Goal: Task Accomplishment & Management: Complete application form

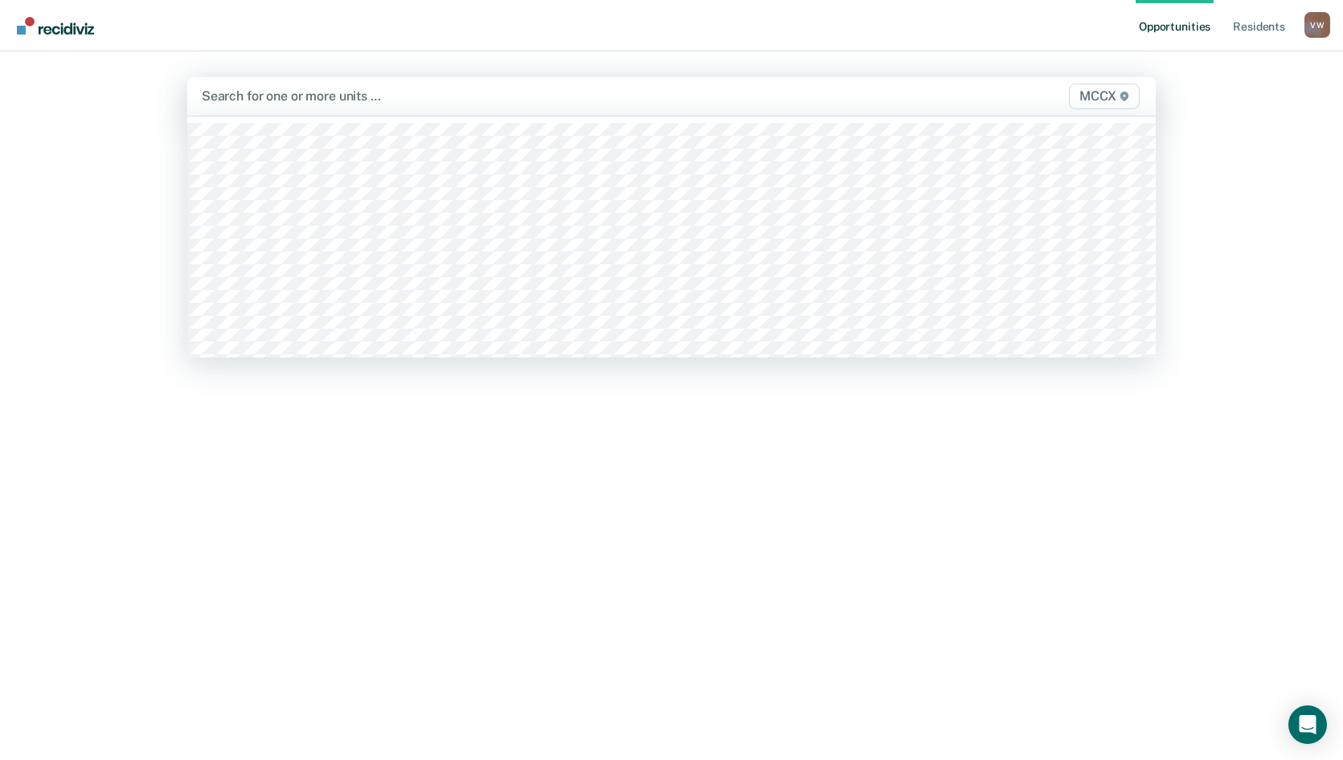
click at [1116, 96] on span "MCCX" at bounding box center [1104, 97] width 71 height 26
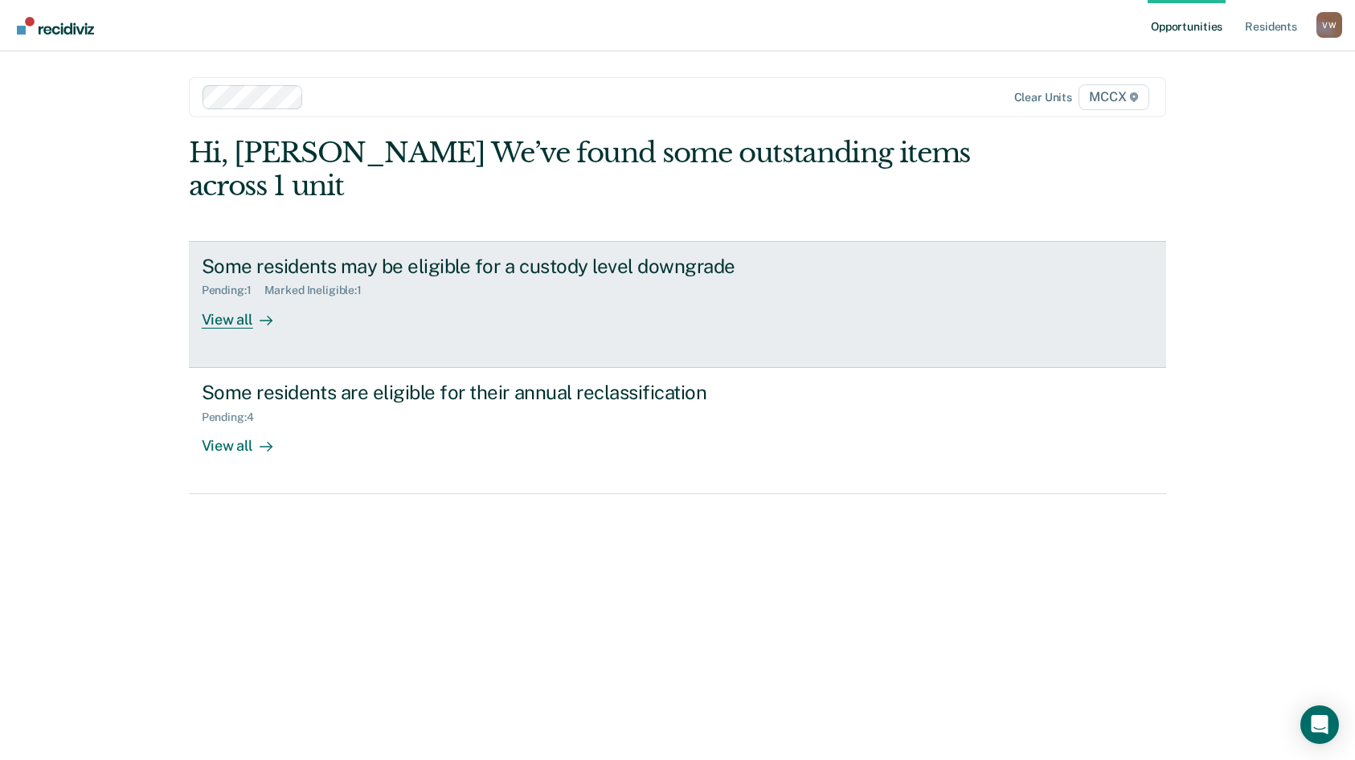
click at [229, 318] on div "View all" at bounding box center [247, 312] width 90 height 31
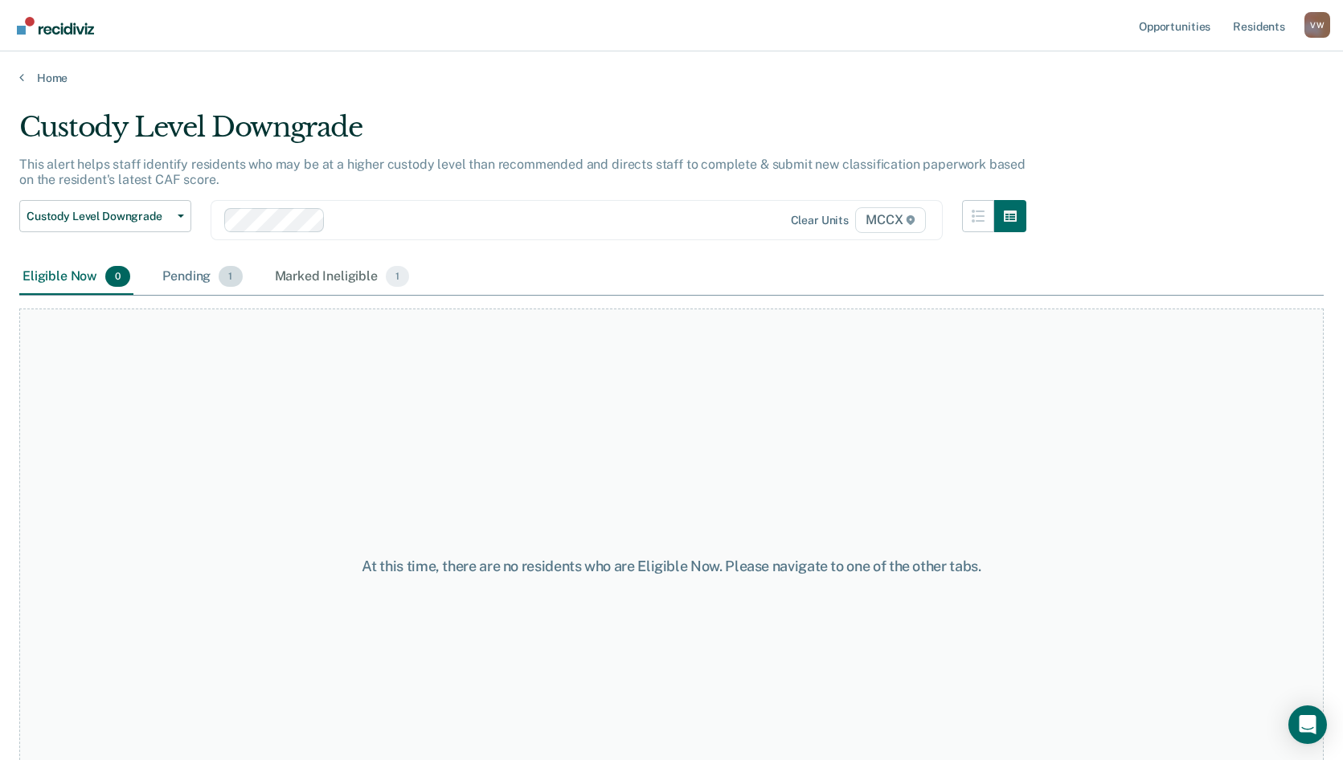
click at [186, 280] on div "Pending 1" at bounding box center [202, 277] width 86 height 35
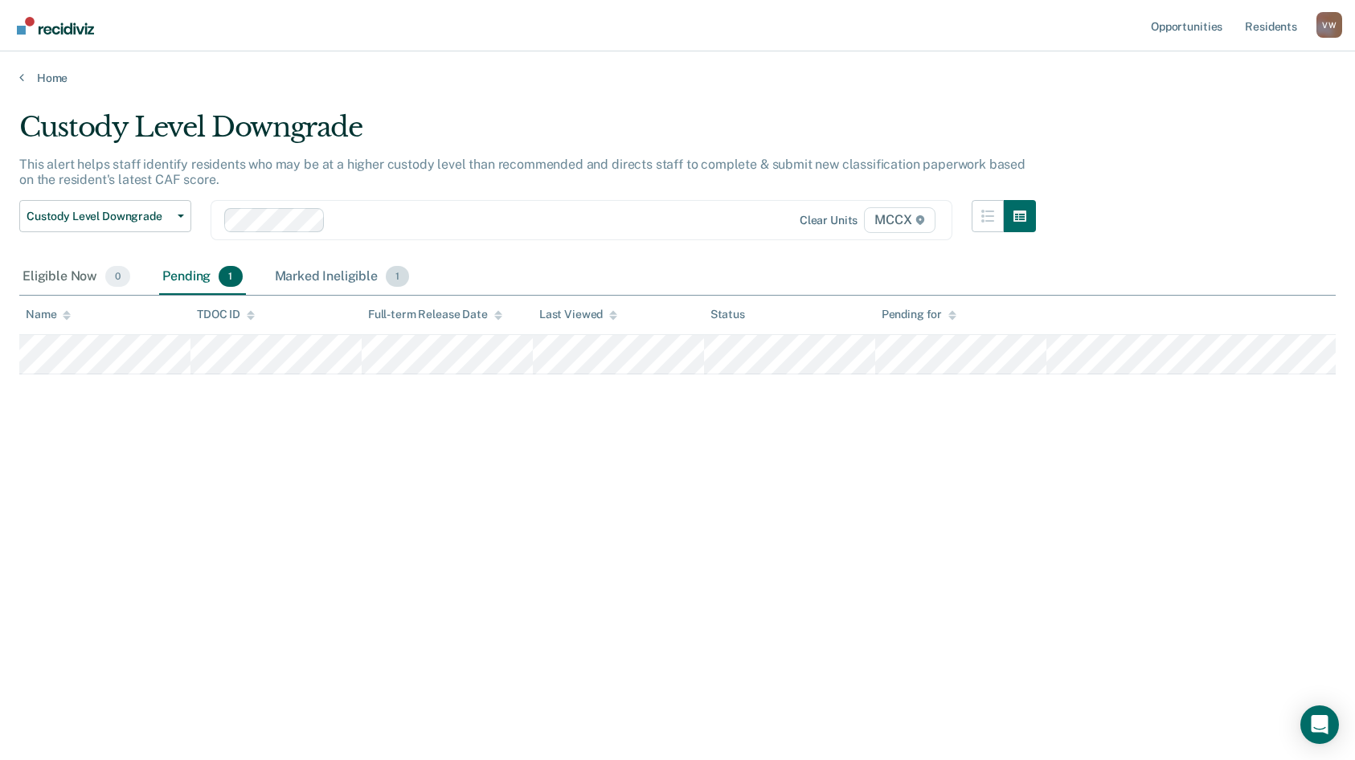
click at [342, 273] on div "Marked Ineligible 1" at bounding box center [342, 277] width 141 height 35
click at [37, 71] on link "Home" at bounding box center [677, 78] width 1317 height 14
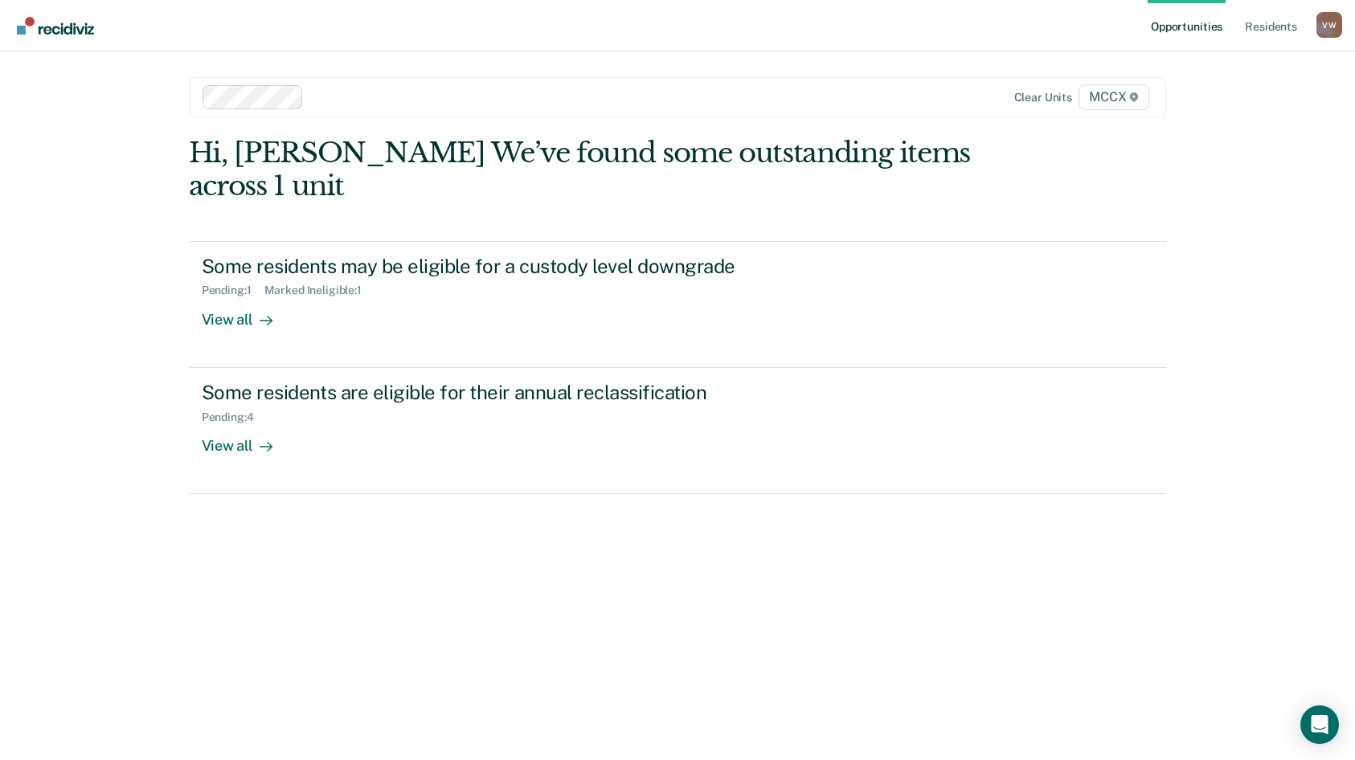
click at [37, 71] on div "Opportunities Resident s [PERSON_NAME] V W Profile How it works Log Out Clear u…" at bounding box center [677, 380] width 1355 height 760
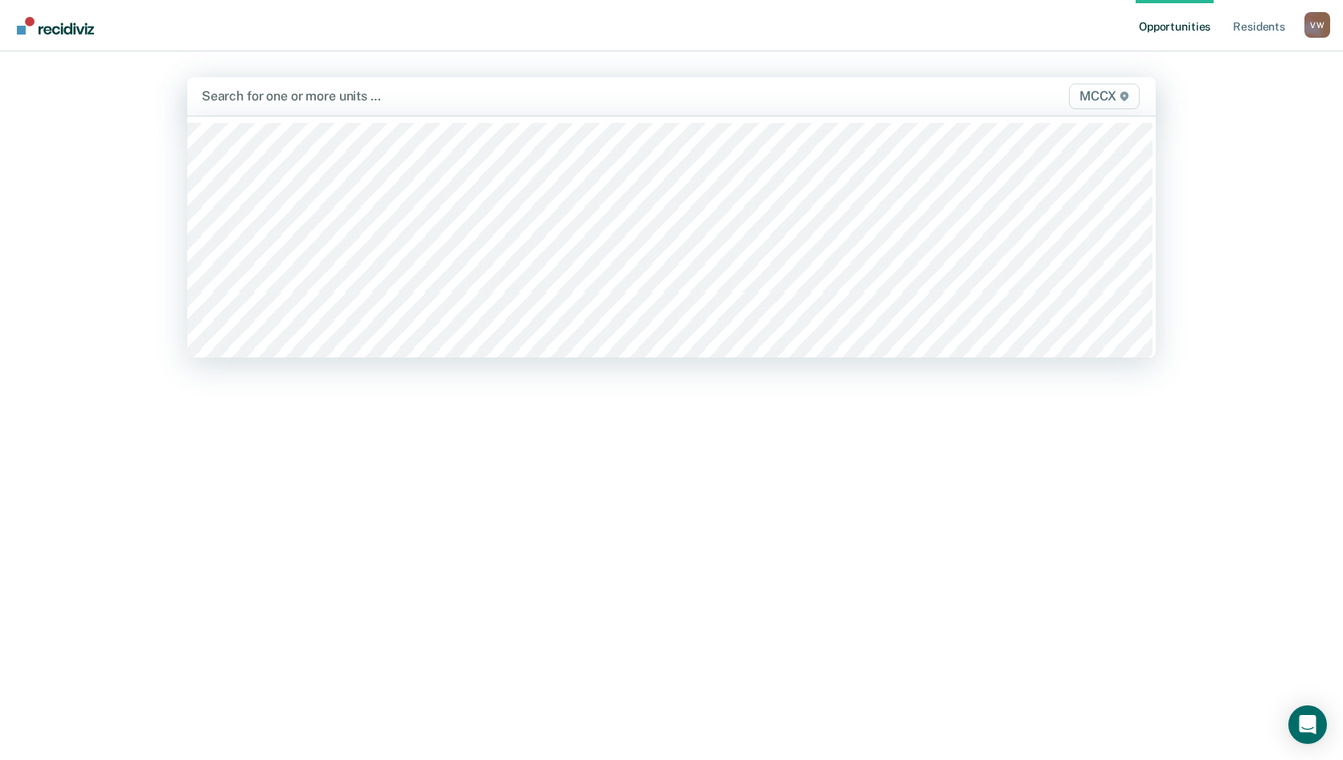
click at [1105, 94] on span "MCCX" at bounding box center [1104, 97] width 71 height 26
click at [1097, 96] on span "MCCX" at bounding box center [1104, 97] width 71 height 26
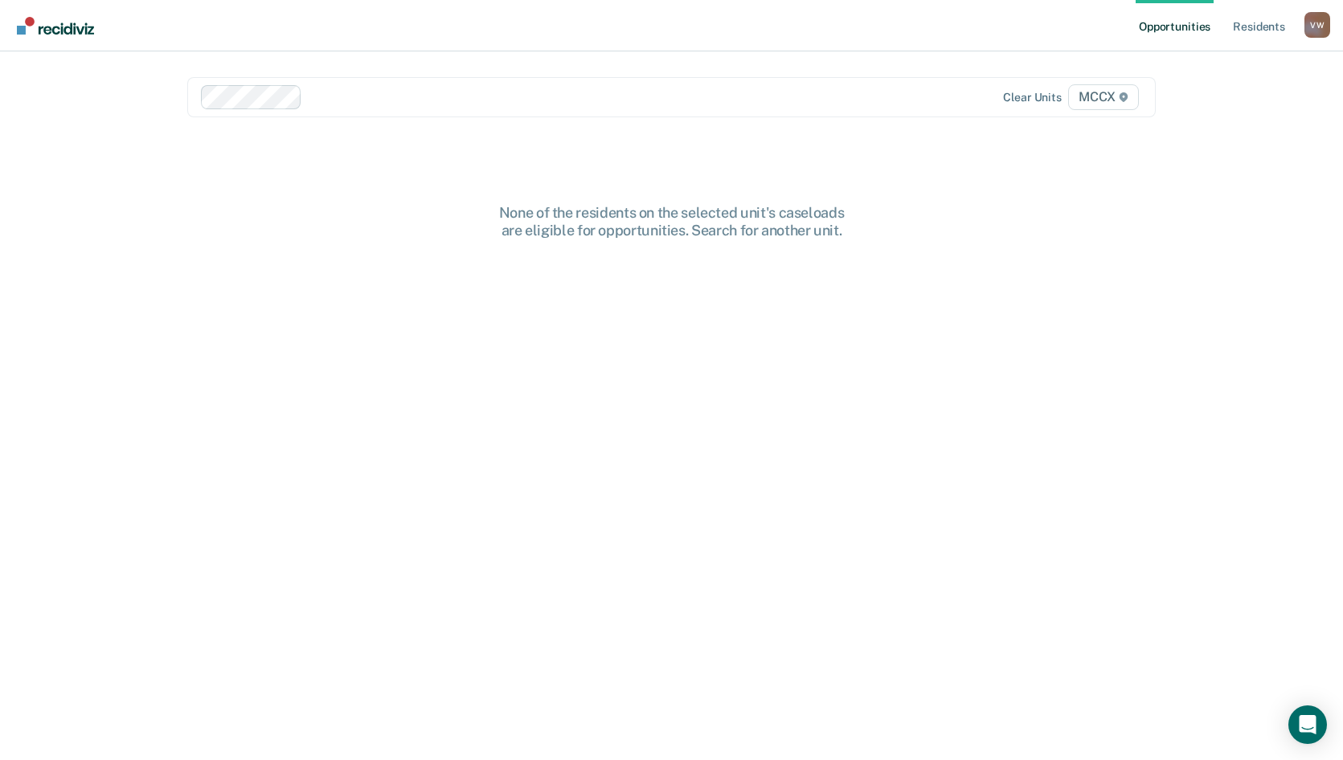
click at [1097, 96] on span "MCCX" at bounding box center [1103, 97] width 71 height 26
click at [850, 337] on div "None of the residents on the selected unit's caseloads are eligible for opportu…" at bounding box center [671, 494] width 969 height 580
click at [1261, 23] on link "Resident s" at bounding box center [1259, 25] width 59 height 51
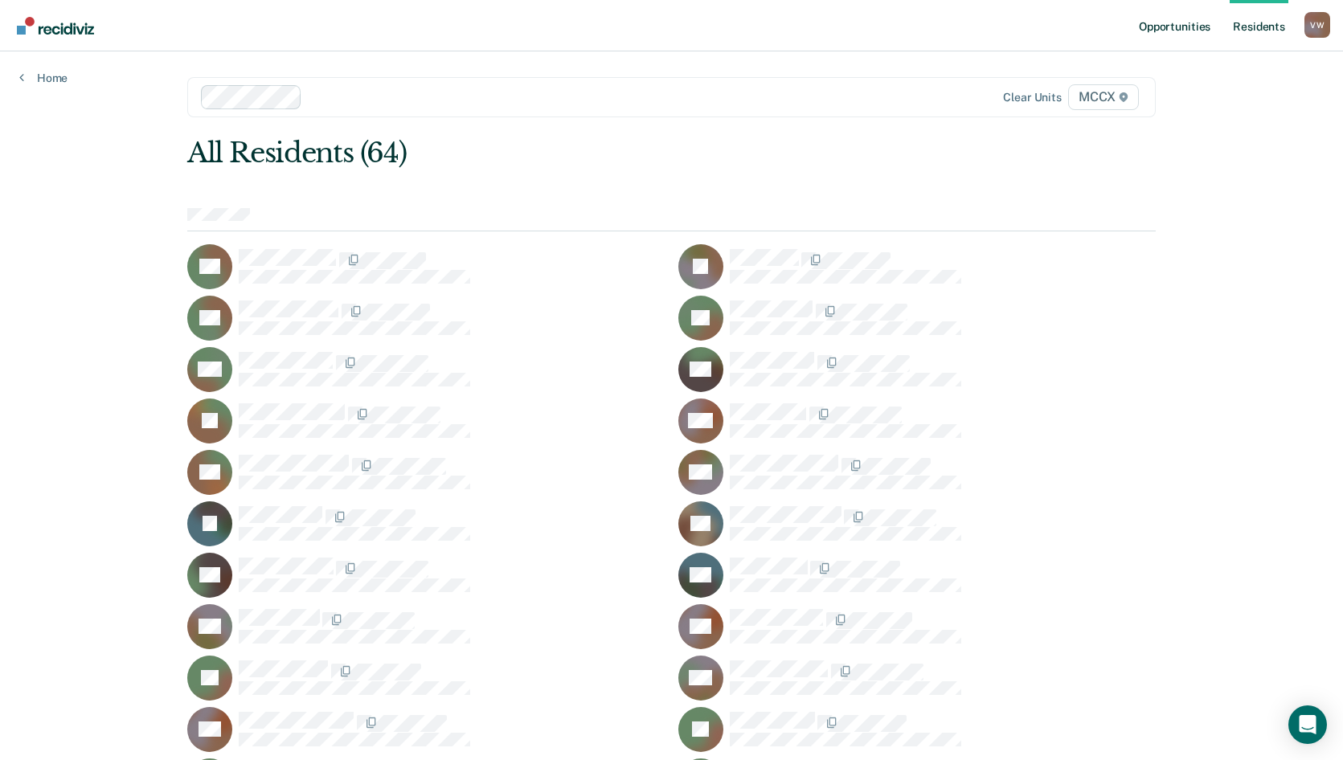
click at [1197, 25] on link "Opportunities" at bounding box center [1175, 25] width 78 height 51
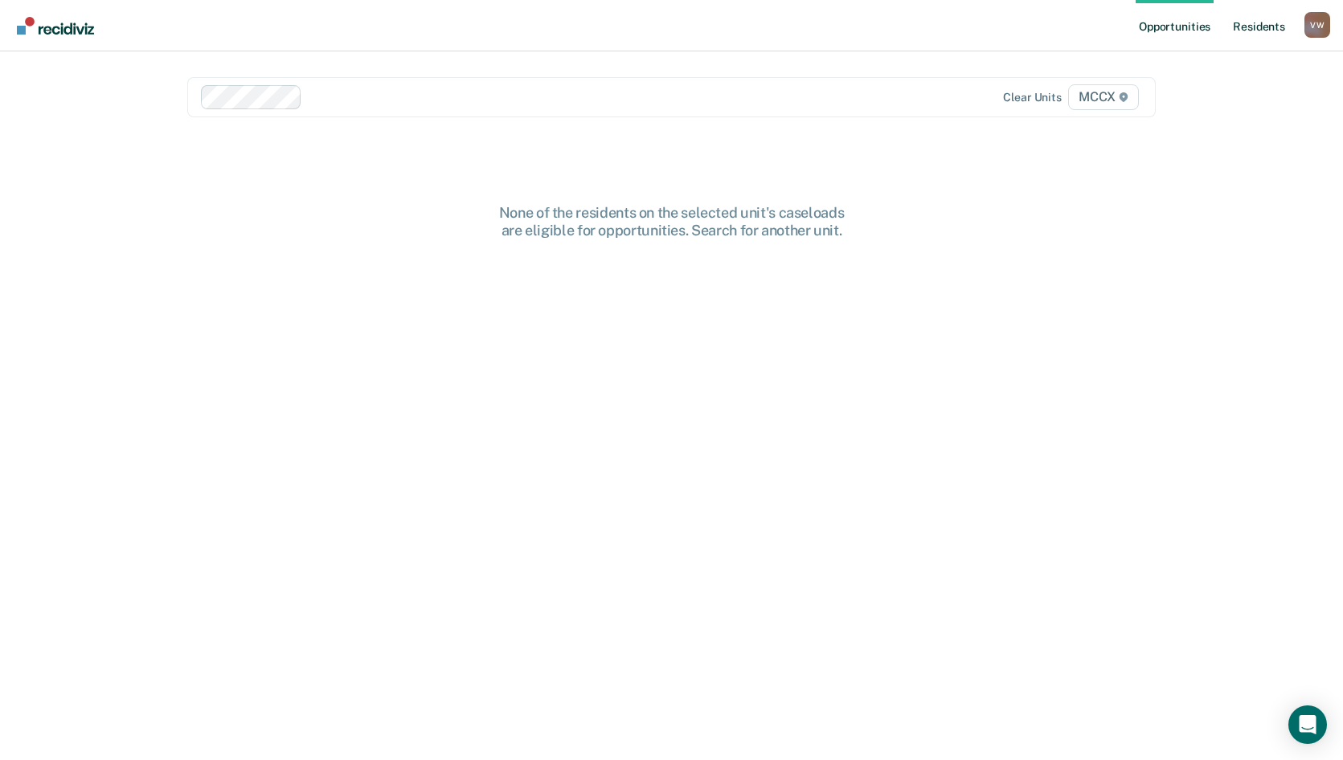
click at [1261, 23] on link "Resident s" at bounding box center [1259, 25] width 59 height 51
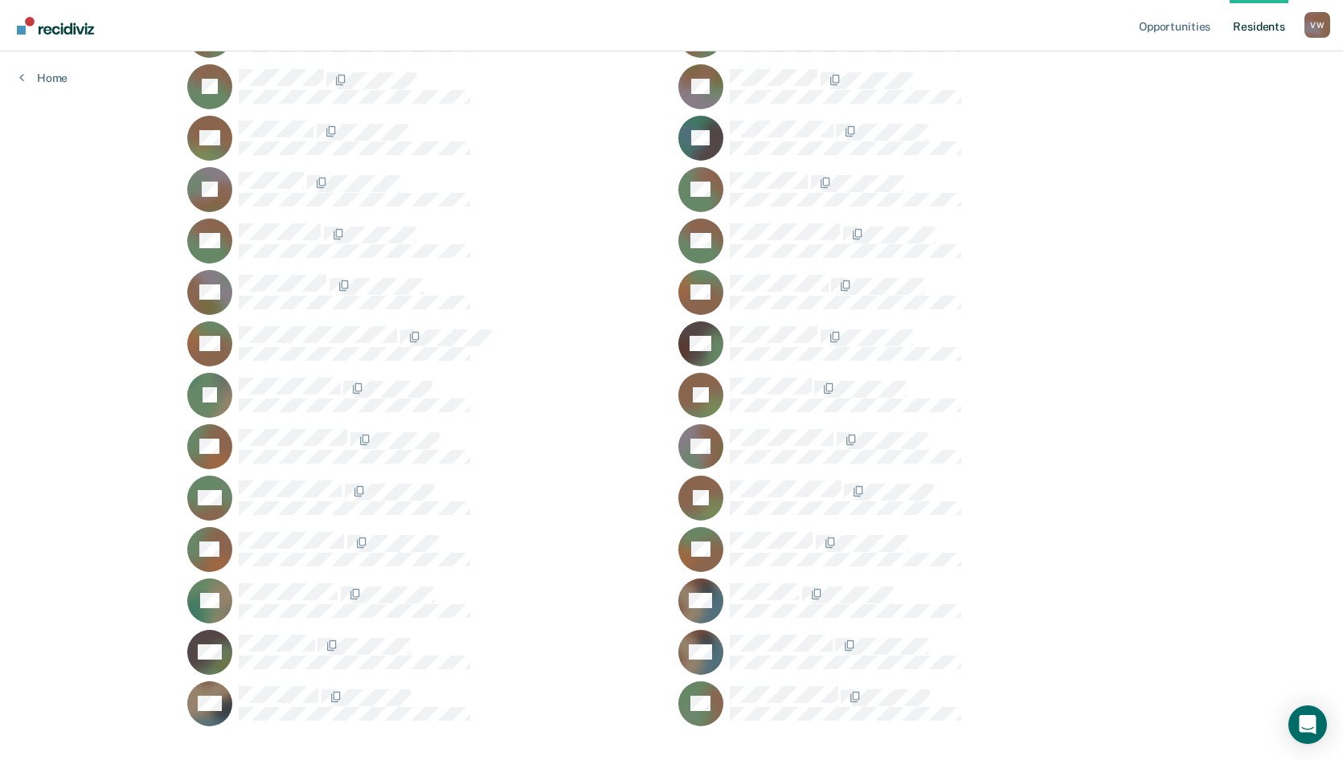
scroll to position [1186, 0]
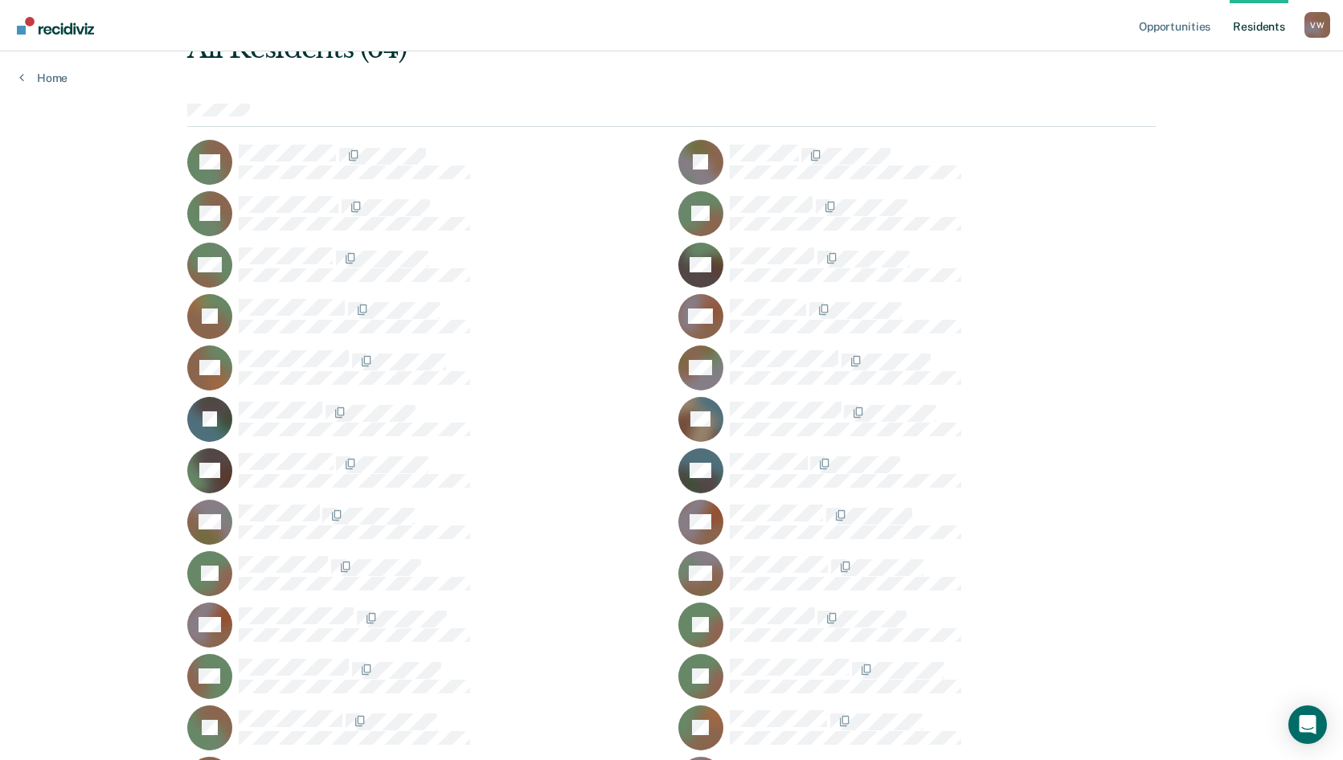
scroll to position [0, 0]
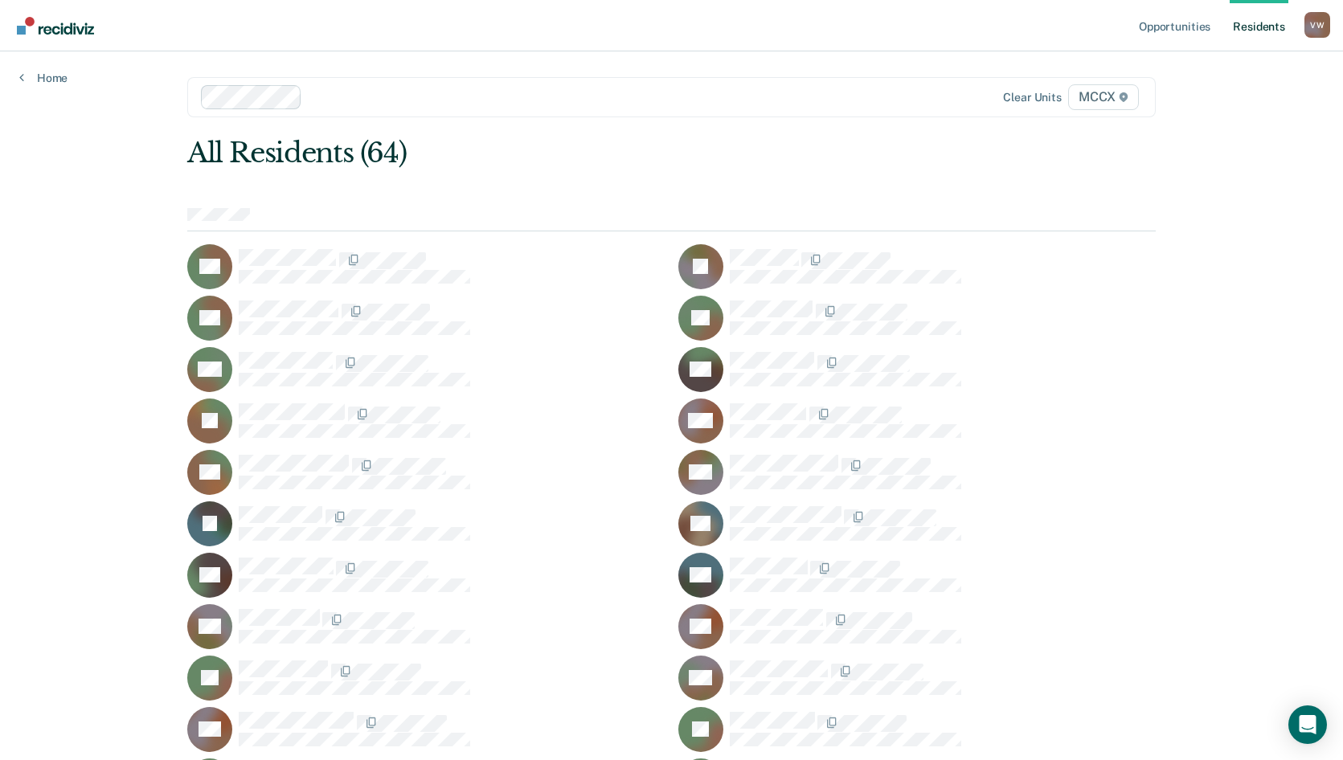
click at [319, 158] on div "All Residents (64)" at bounding box center [574, 153] width 775 height 33
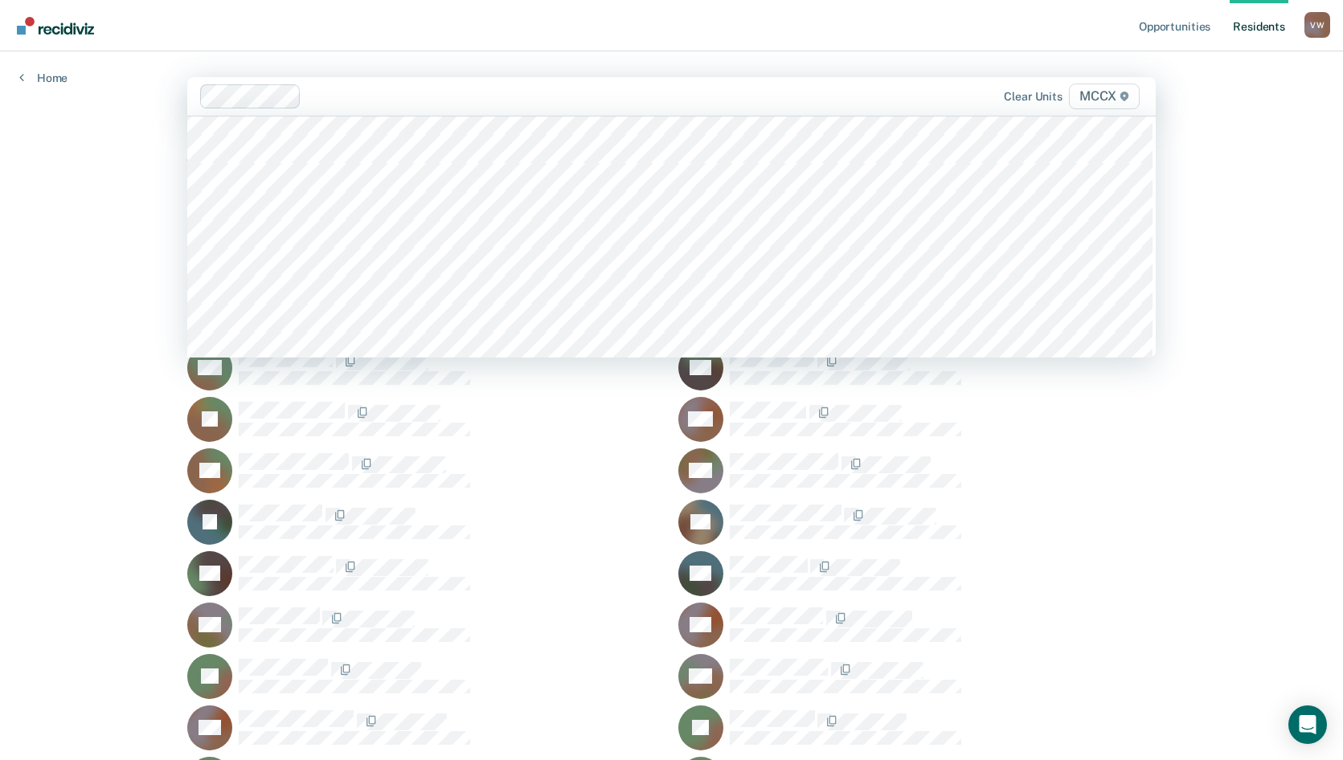
scroll to position [9998, 0]
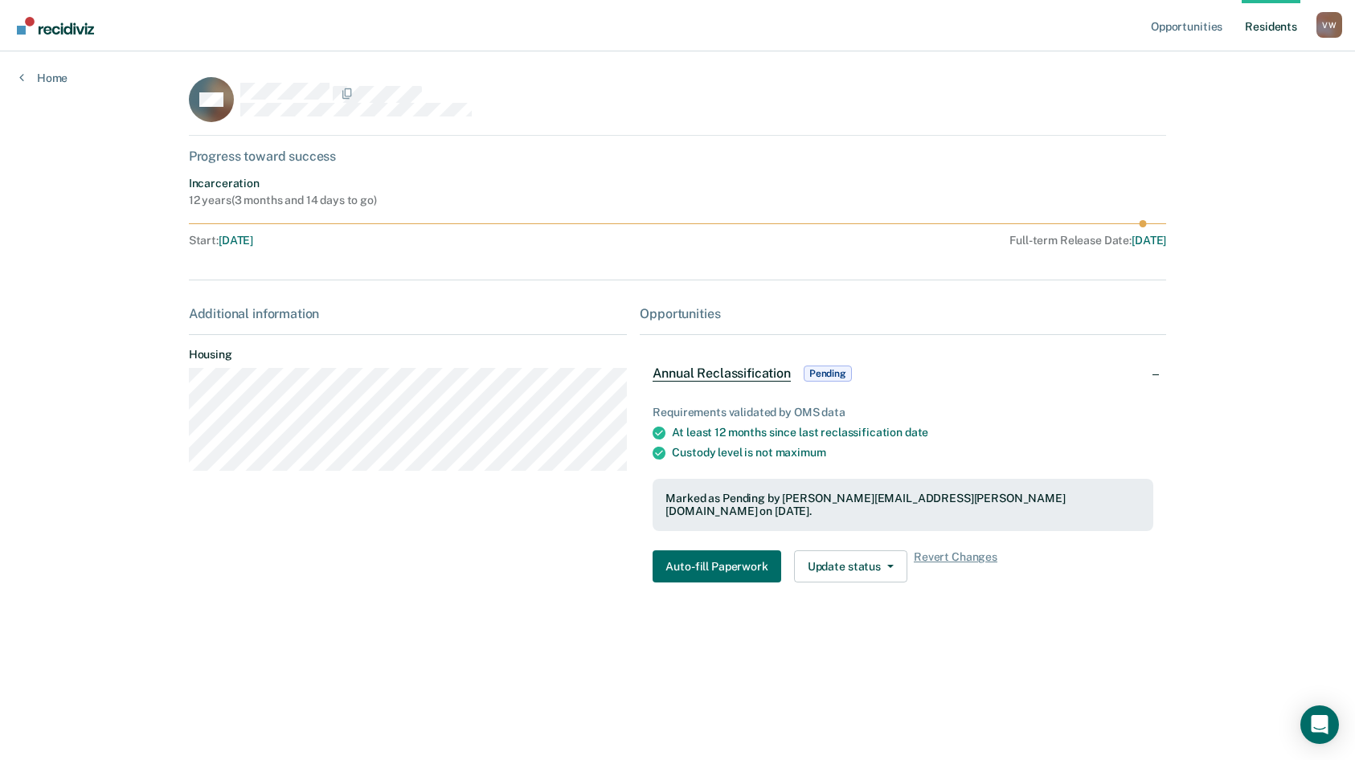
click at [735, 368] on span "Annual Reclassification" at bounding box center [721, 374] width 137 height 16
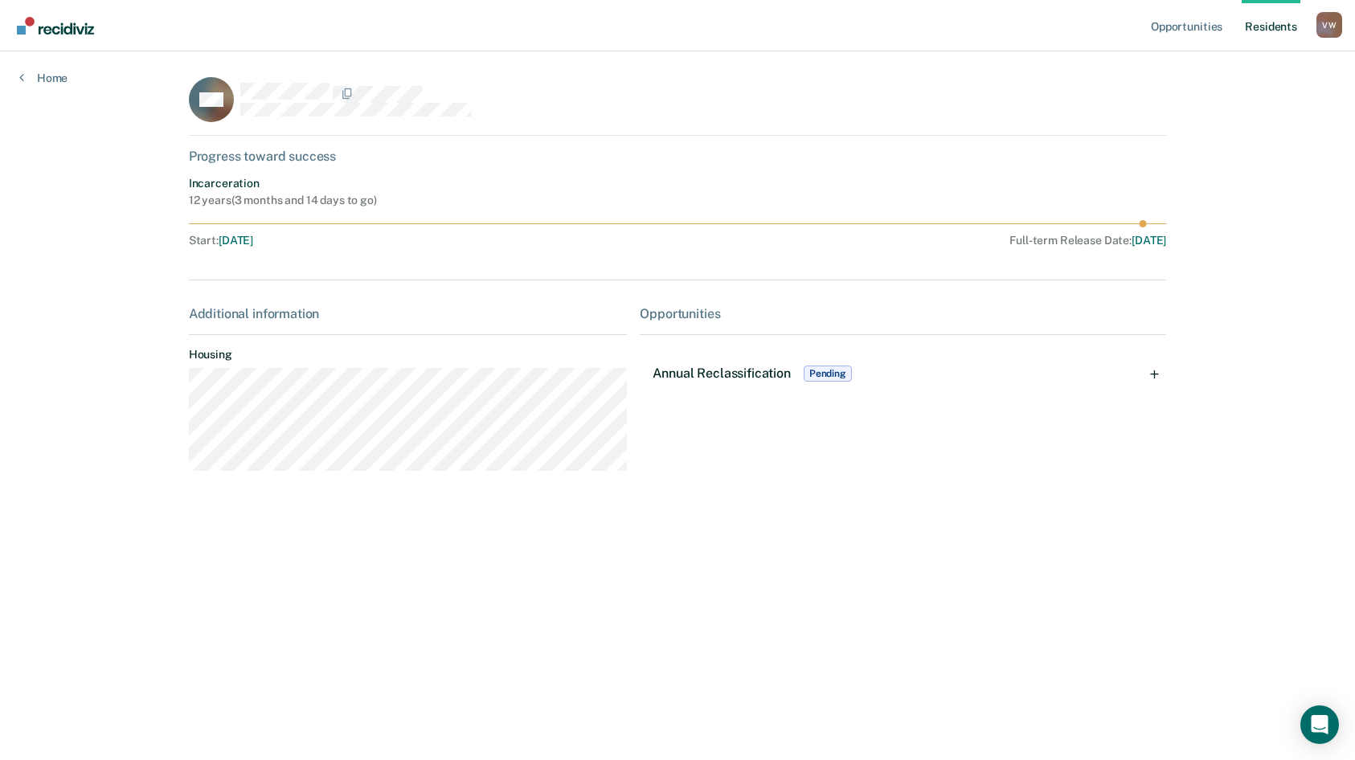
click at [736, 372] on span "Annual Reclassification" at bounding box center [721, 373] width 137 height 15
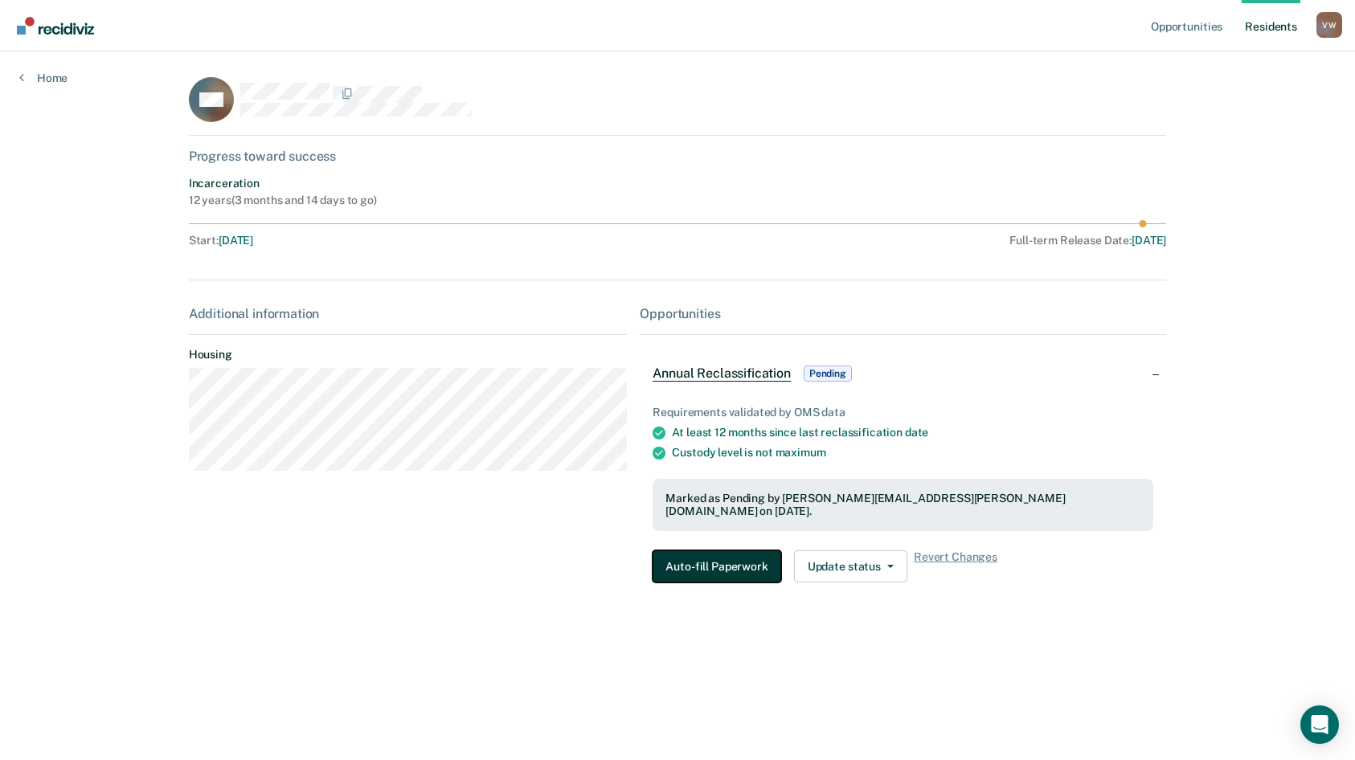
click at [744, 559] on button "Auto-fill Paperwork" at bounding box center [717, 567] width 128 height 32
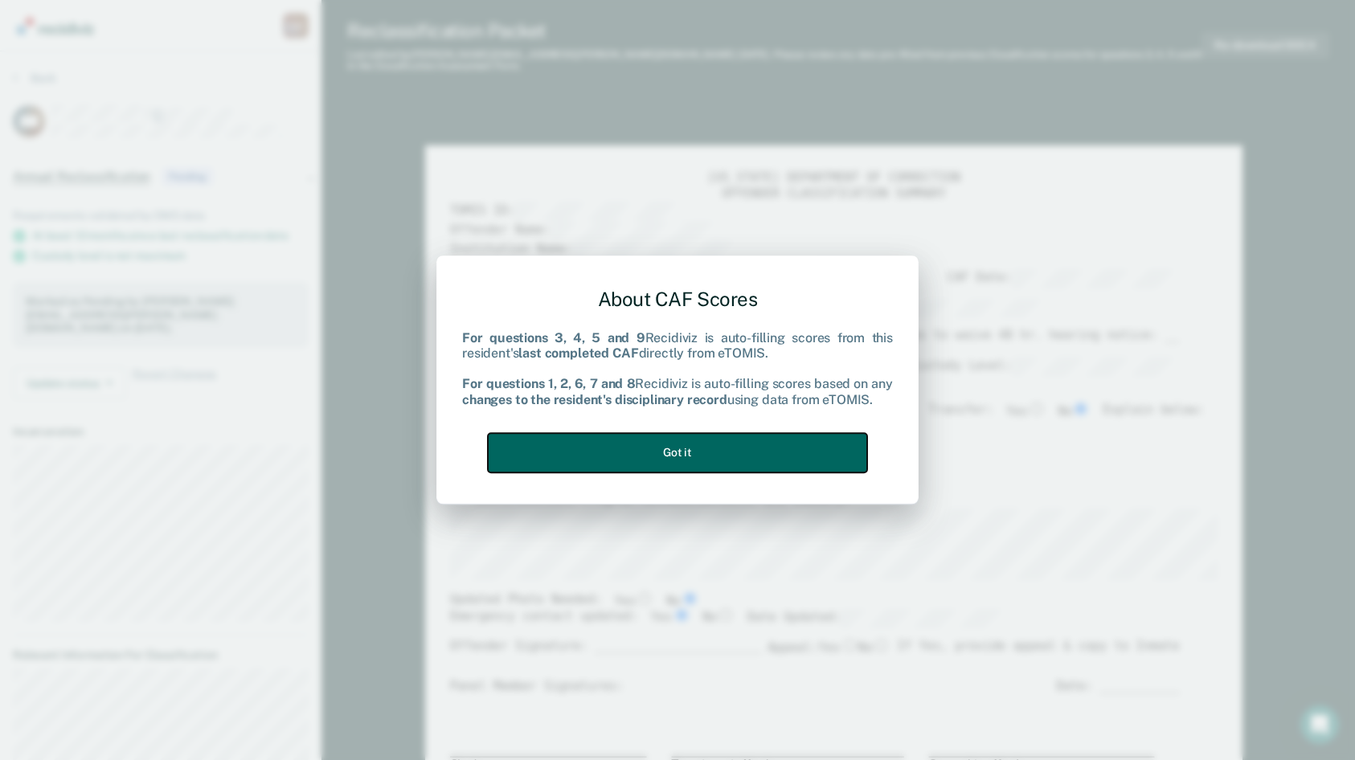
click at [662, 448] on button "Got it" at bounding box center [677, 452] width 379 height 39
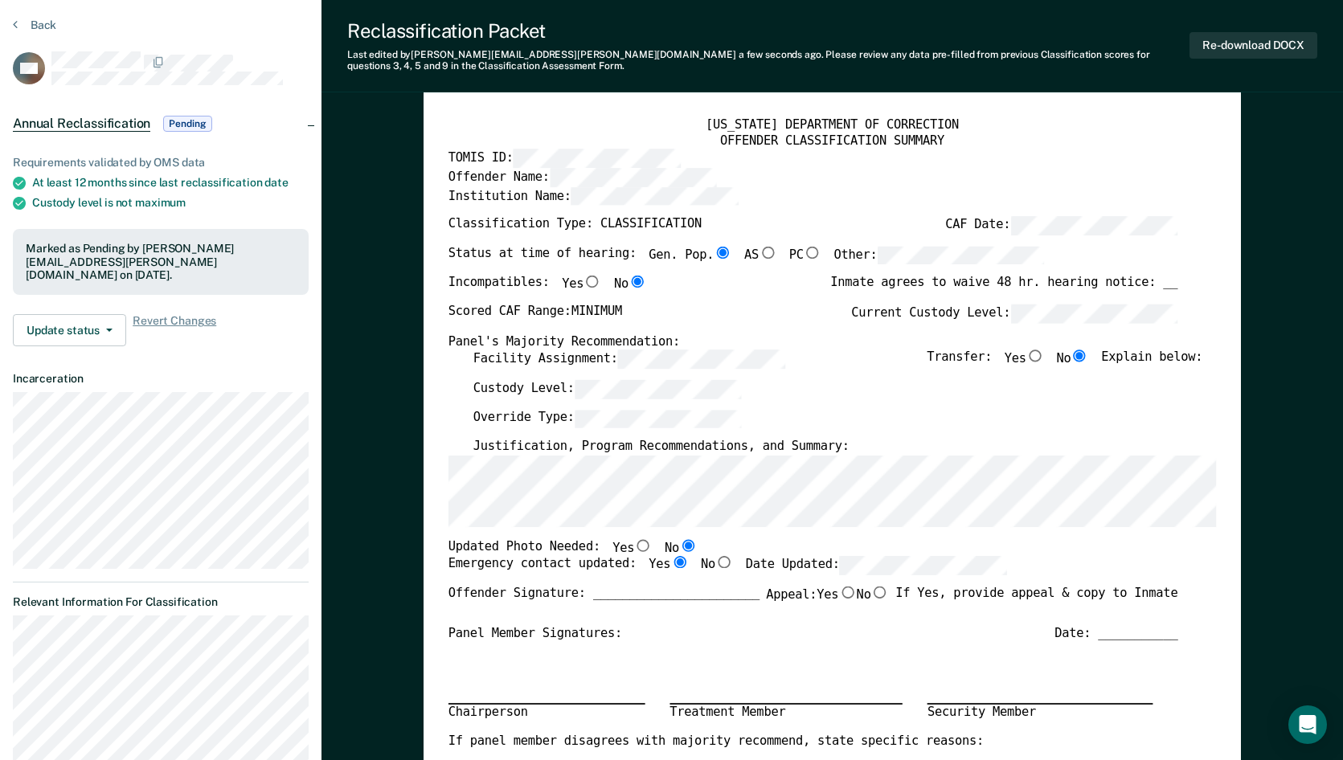
scroll to position [80, 0]
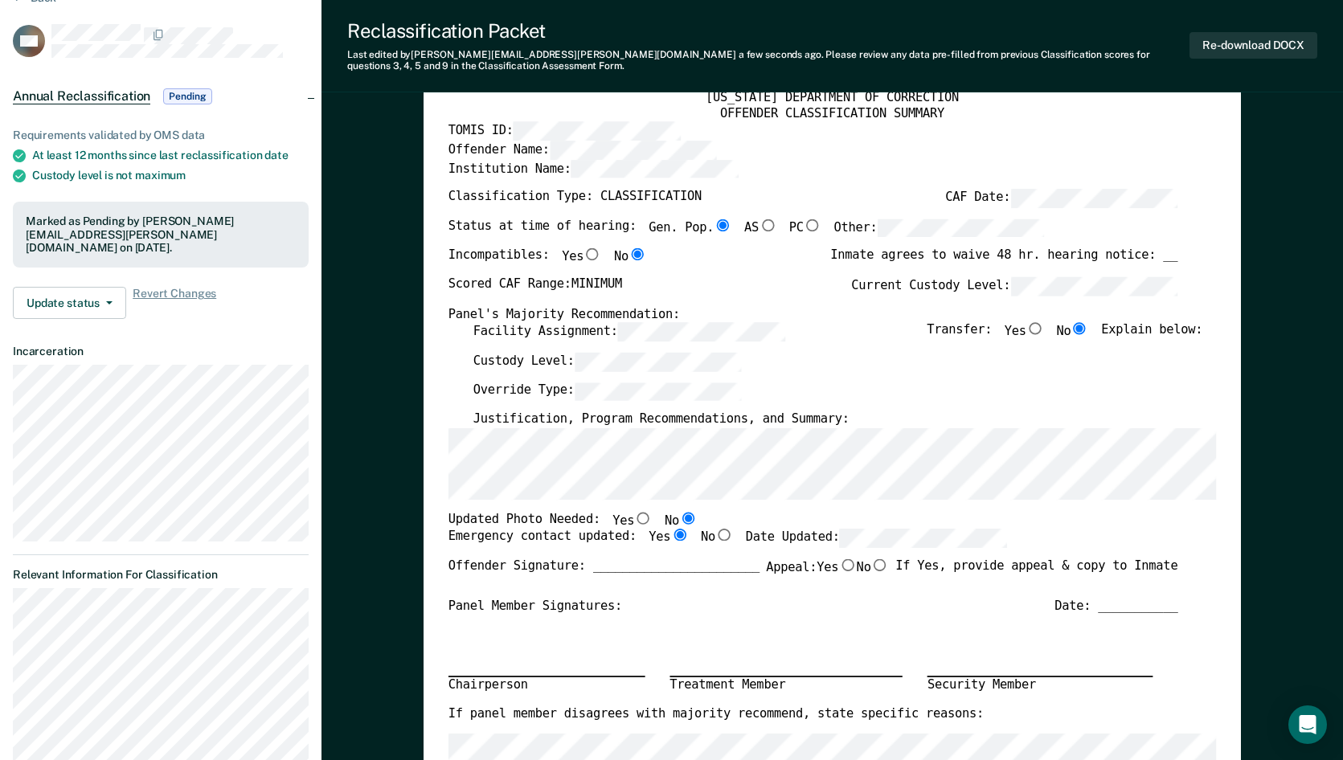
click at [703, 522] on div "Updated Photo Needed: Yes No" at bounding box center [814, 521] width 730 height 18
click at [703, 515] on div "Updated Photo Needed: Yes No" at bounding box center [814, 521] width 730 height 18
drag, startPoint x: 703, startPoint y: 515, endPoint x: 730, endPoint y: 514, distance: 27.3
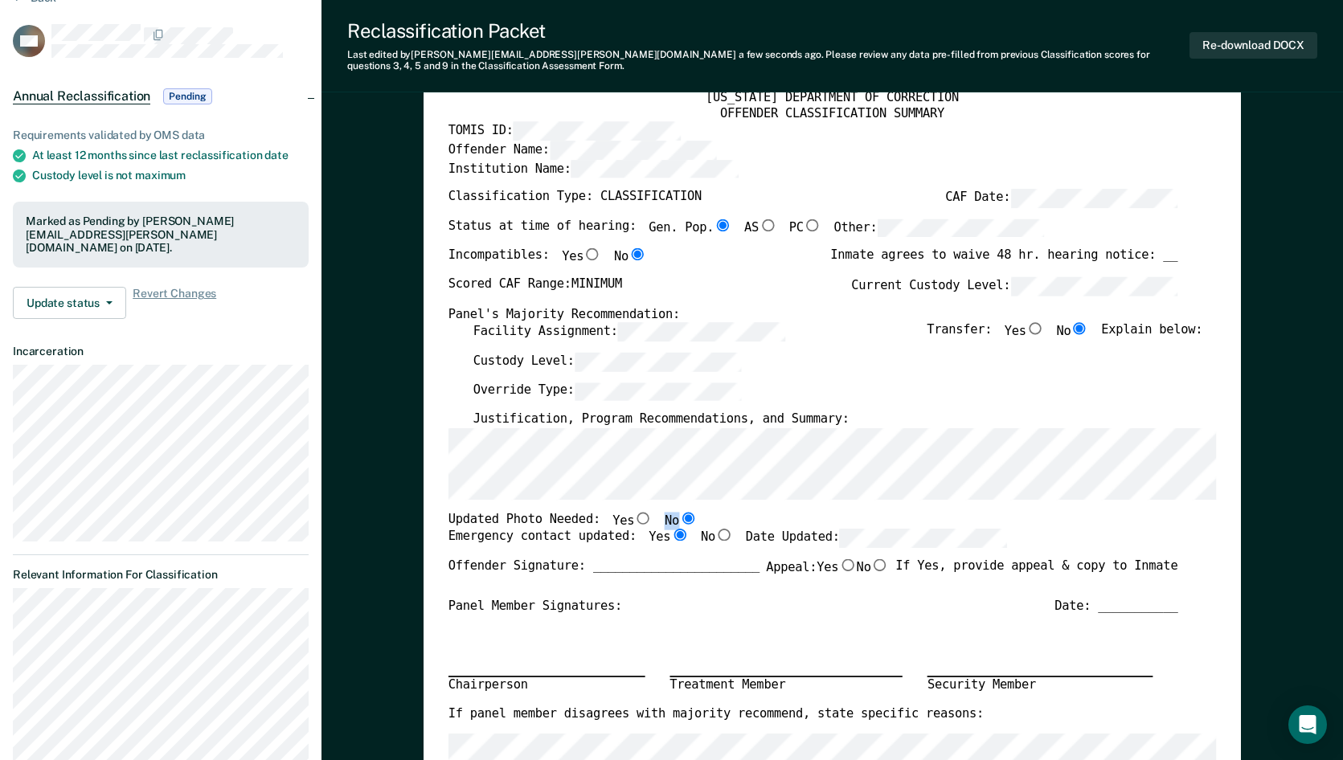
click at [730, 514] on div "Updated Photo Needed: Yes No" at bounding box center [814, 521] width 730 height 18
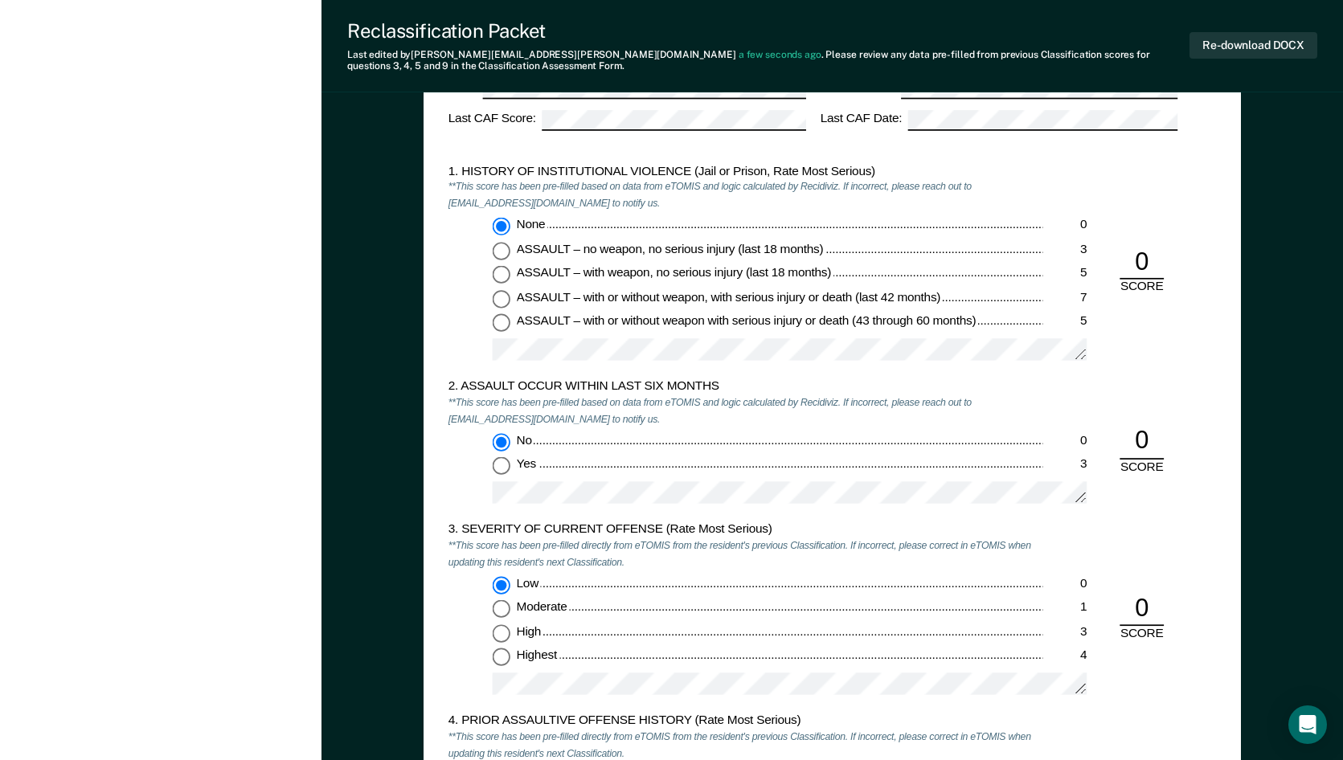
scroll to position [1367, 0]
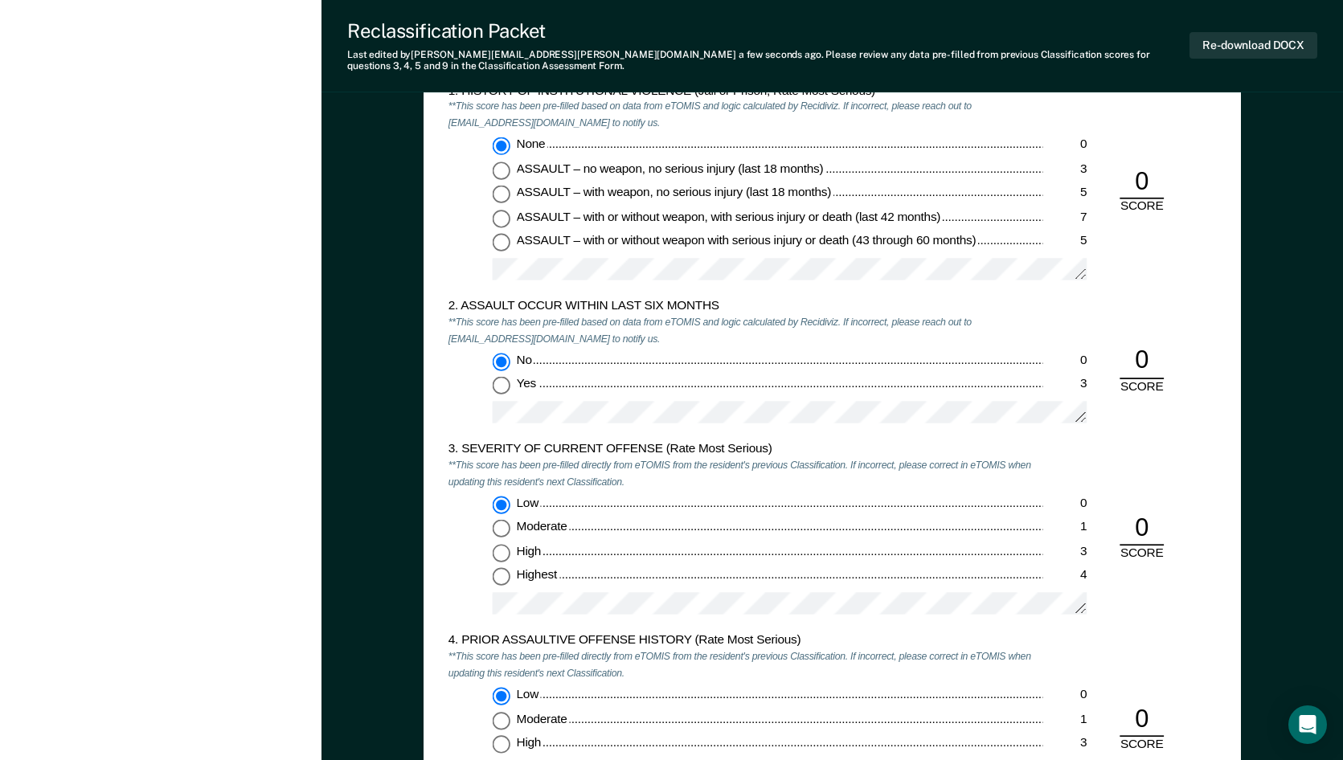
click at [504, 576] on input "Highest 4" at bounding box center [502, 577] width 18 height 18
type textarea "x"
radio input "false"
radio input "true"
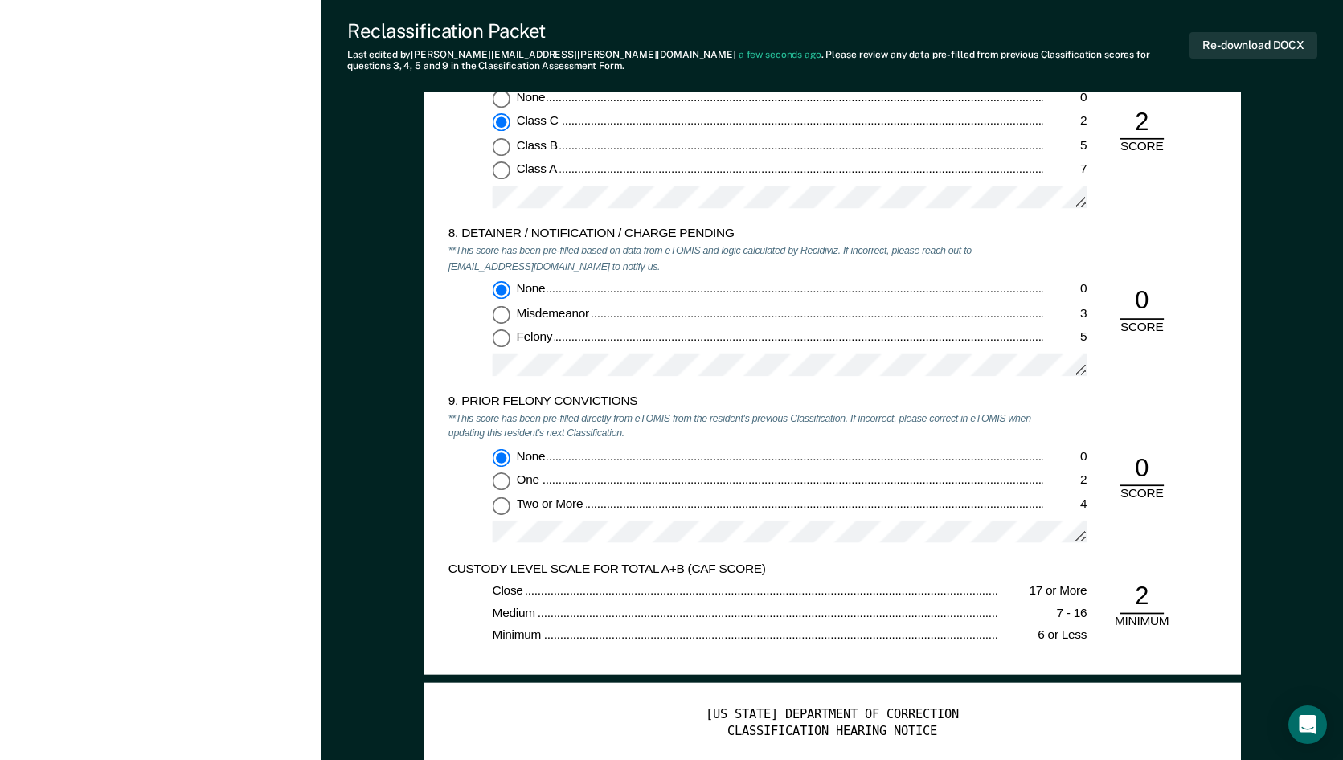
scroll to position [2545, 0]
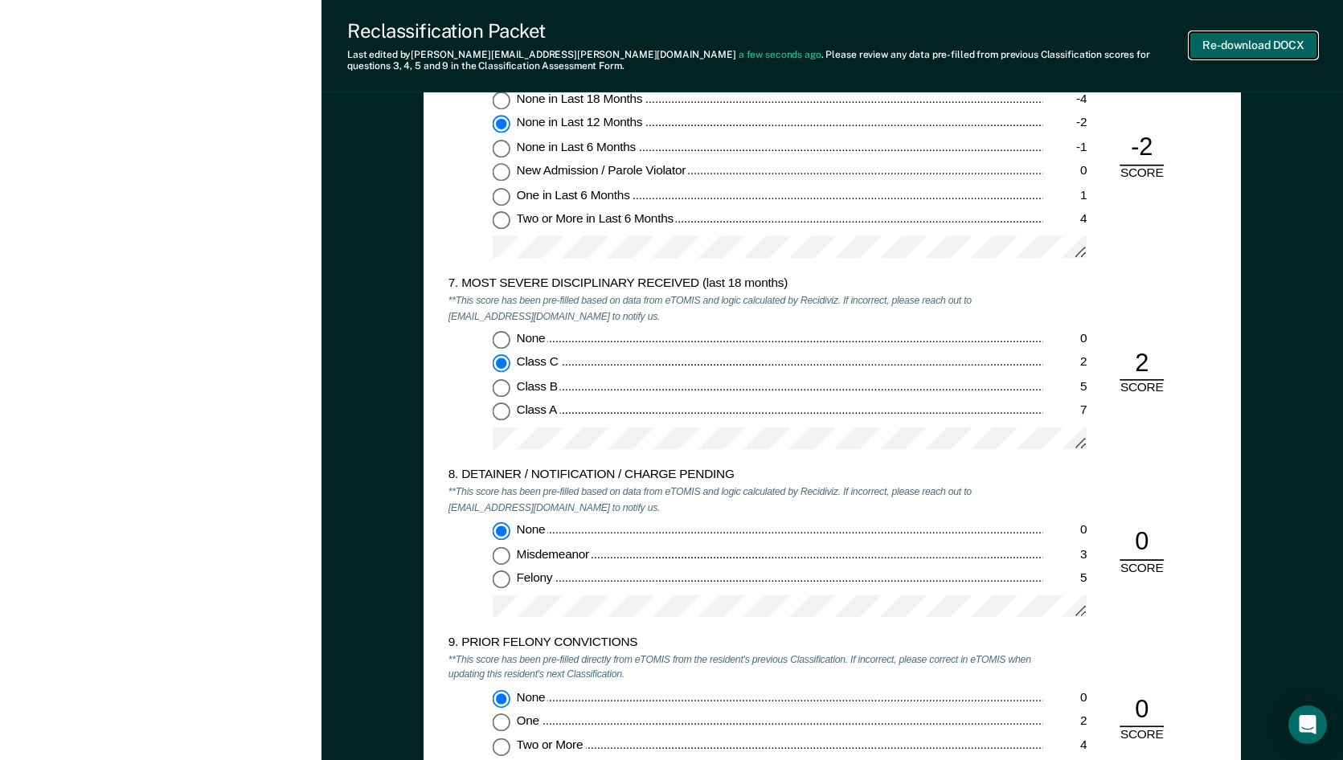
click at [1277, 40] on button "Re-download DOCX" at bounding box center [1254, 45] width 128 height 27
type textarea "x"
